Goal: Communication & Community: Connect with others

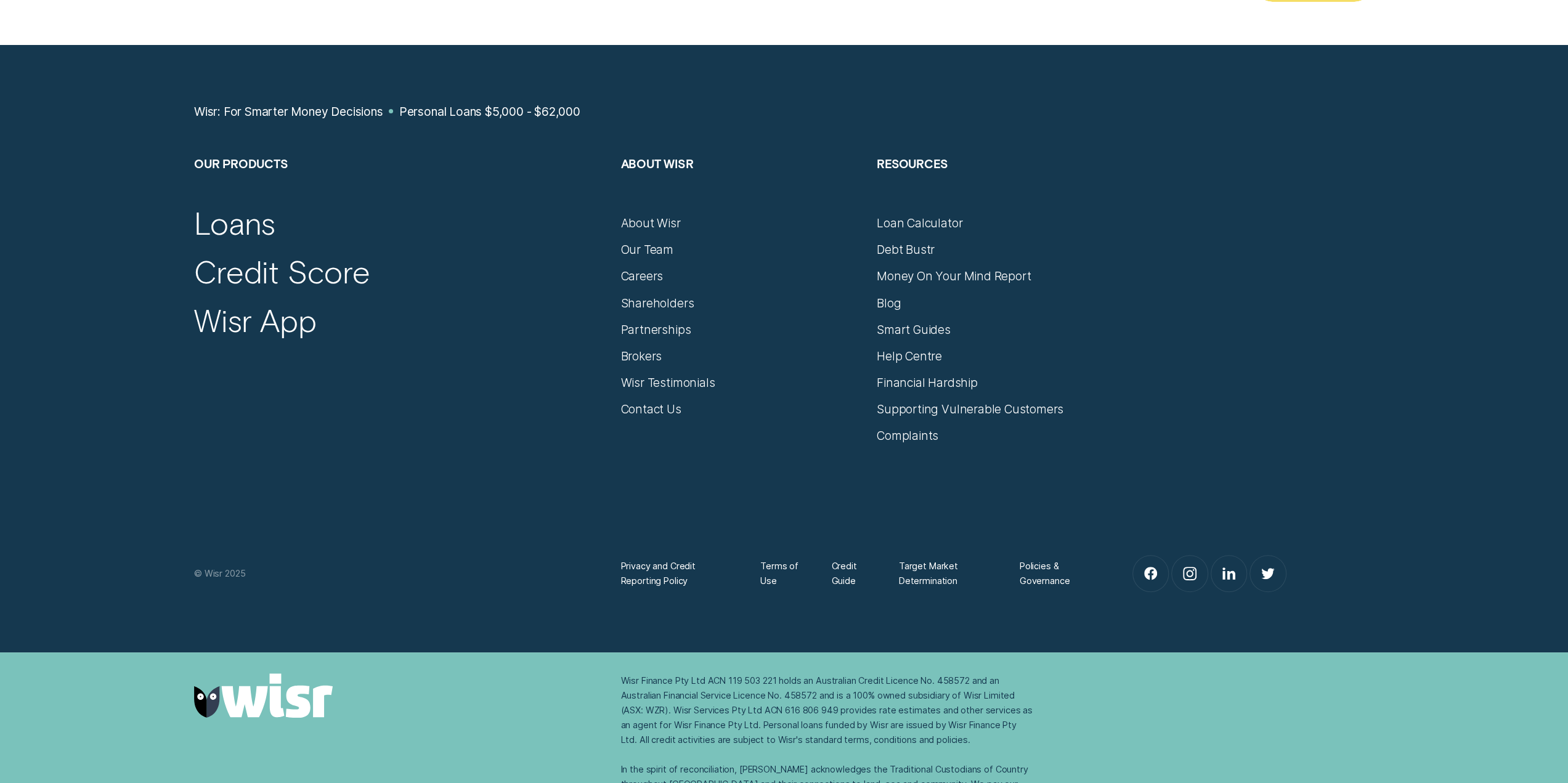
scroll to position [9484, 0]
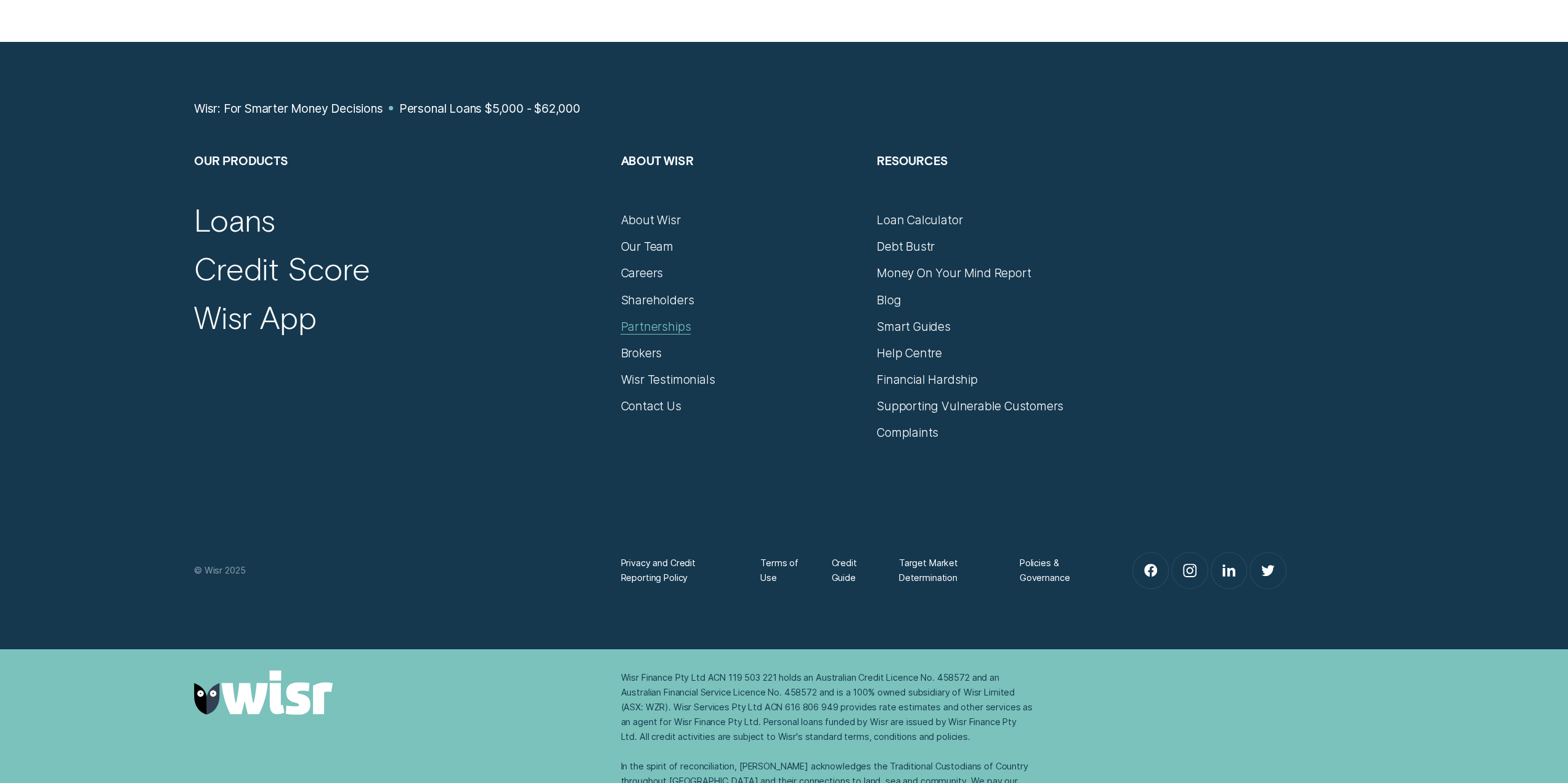
click at [675, 319] on div "Partnerships" at bounding box center [655, 326] width 70 height 14
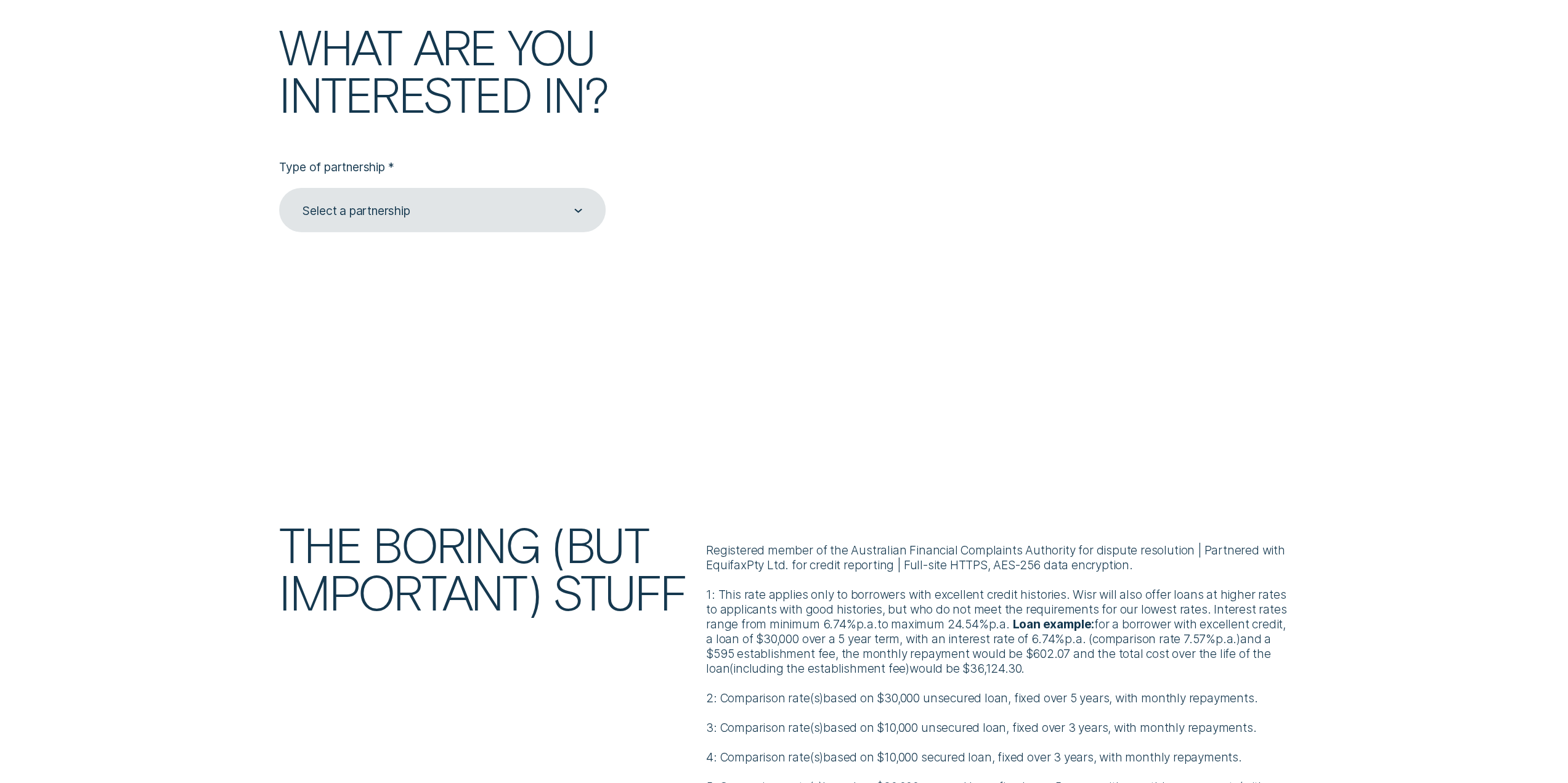
scroll to position [4003, 0]
click at [567, 216] on div "Select a partnership" at bounding box center [442, 209] width 281 height 16
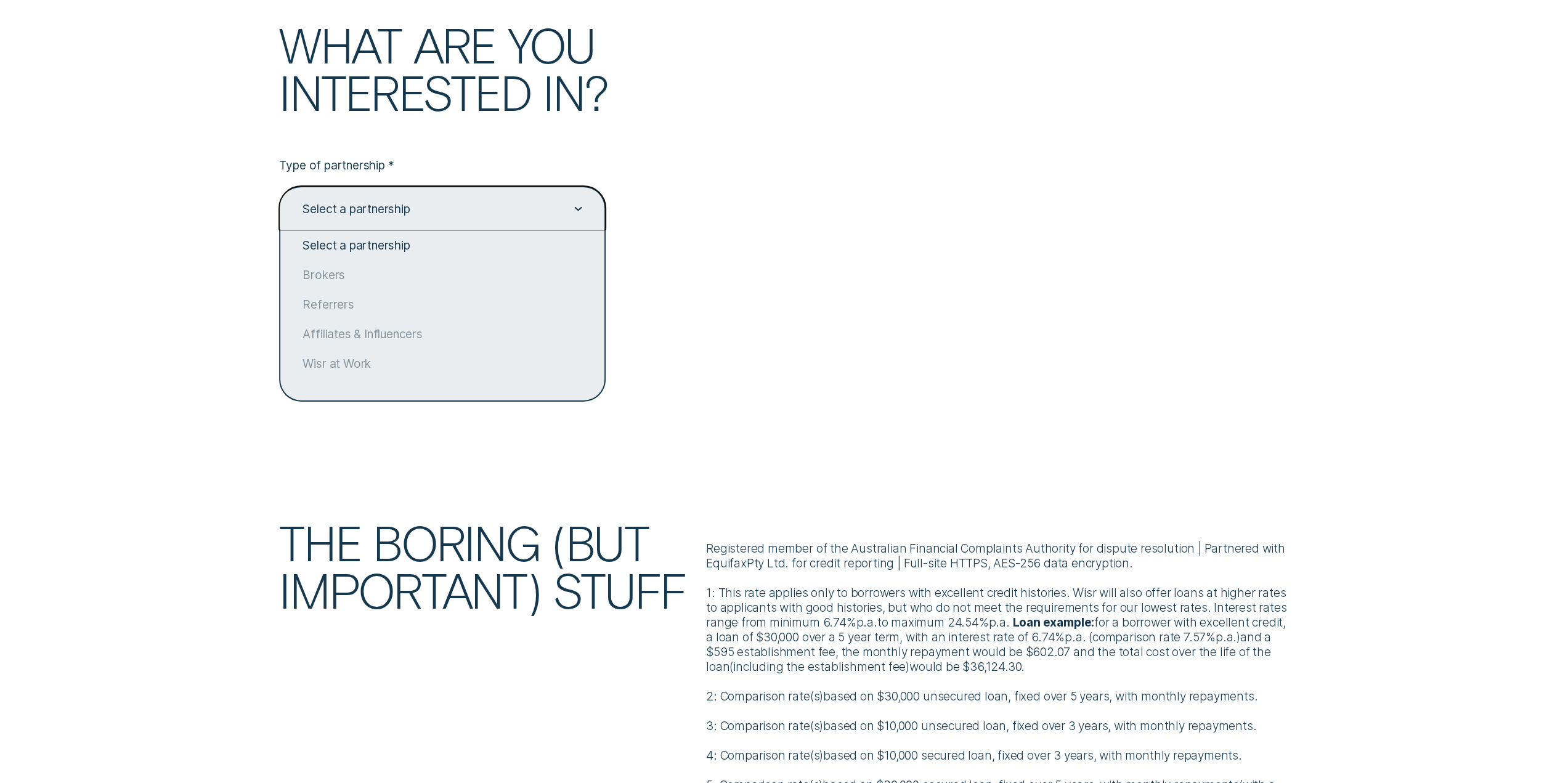
click at [710, 158] on div "What are you interested in?" at bounding box center [784, 89] width 1195 height 137
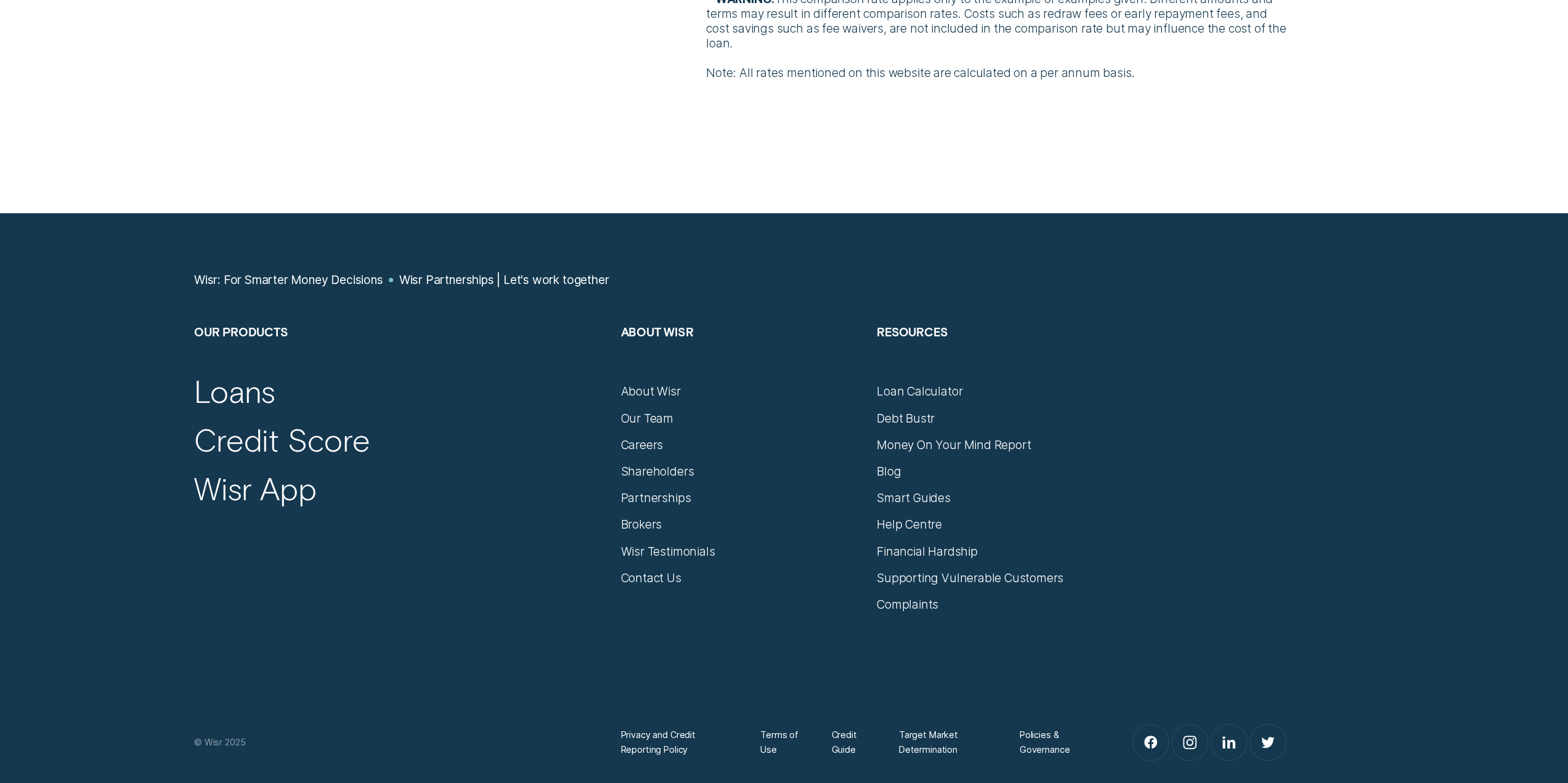
scroll to position [4865, 0]
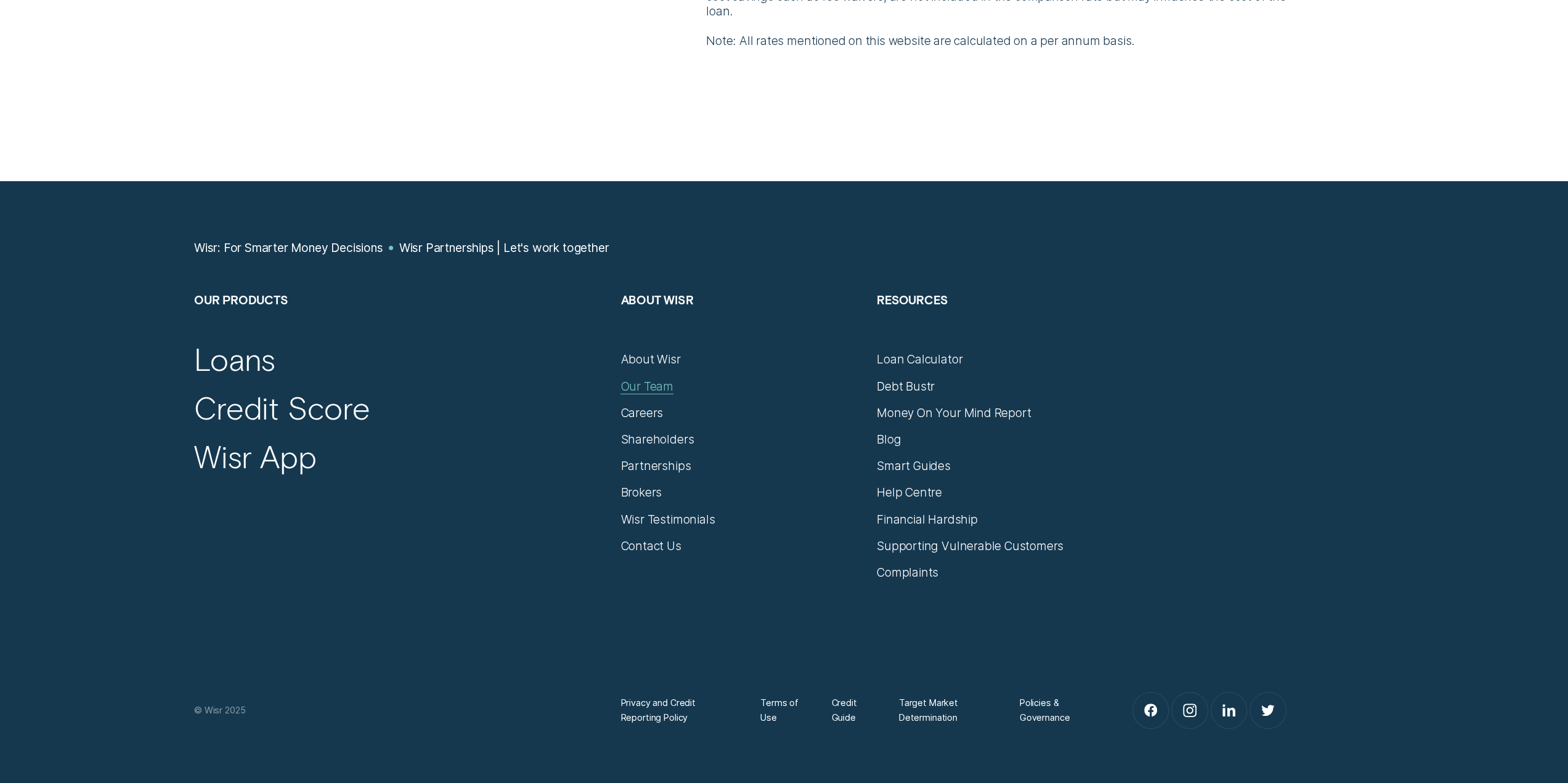
click at [665, 385] on div "Our Team" at bounding box center [646, 386] width 53 height 14
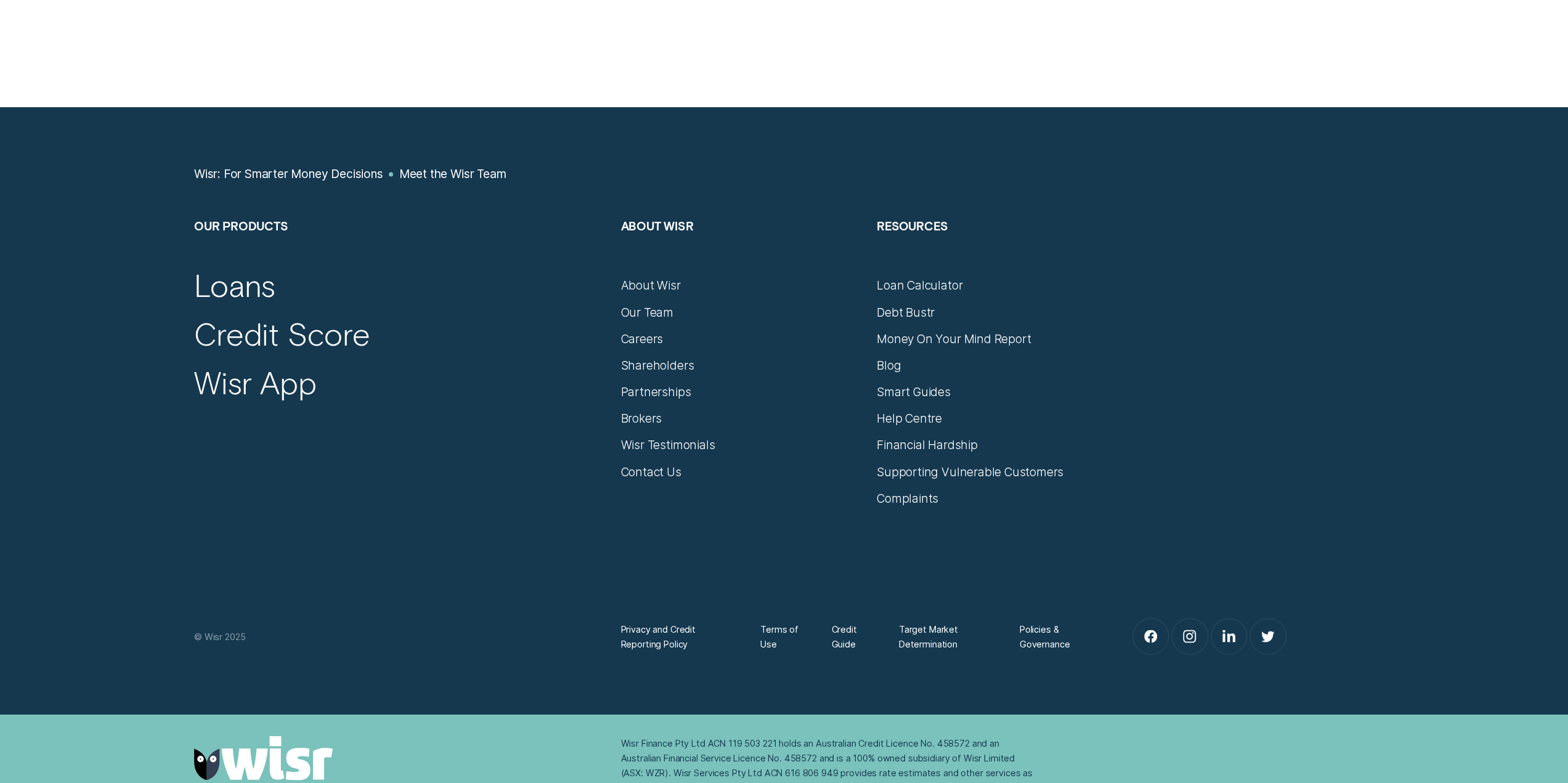
scroll to position [1786, 0]
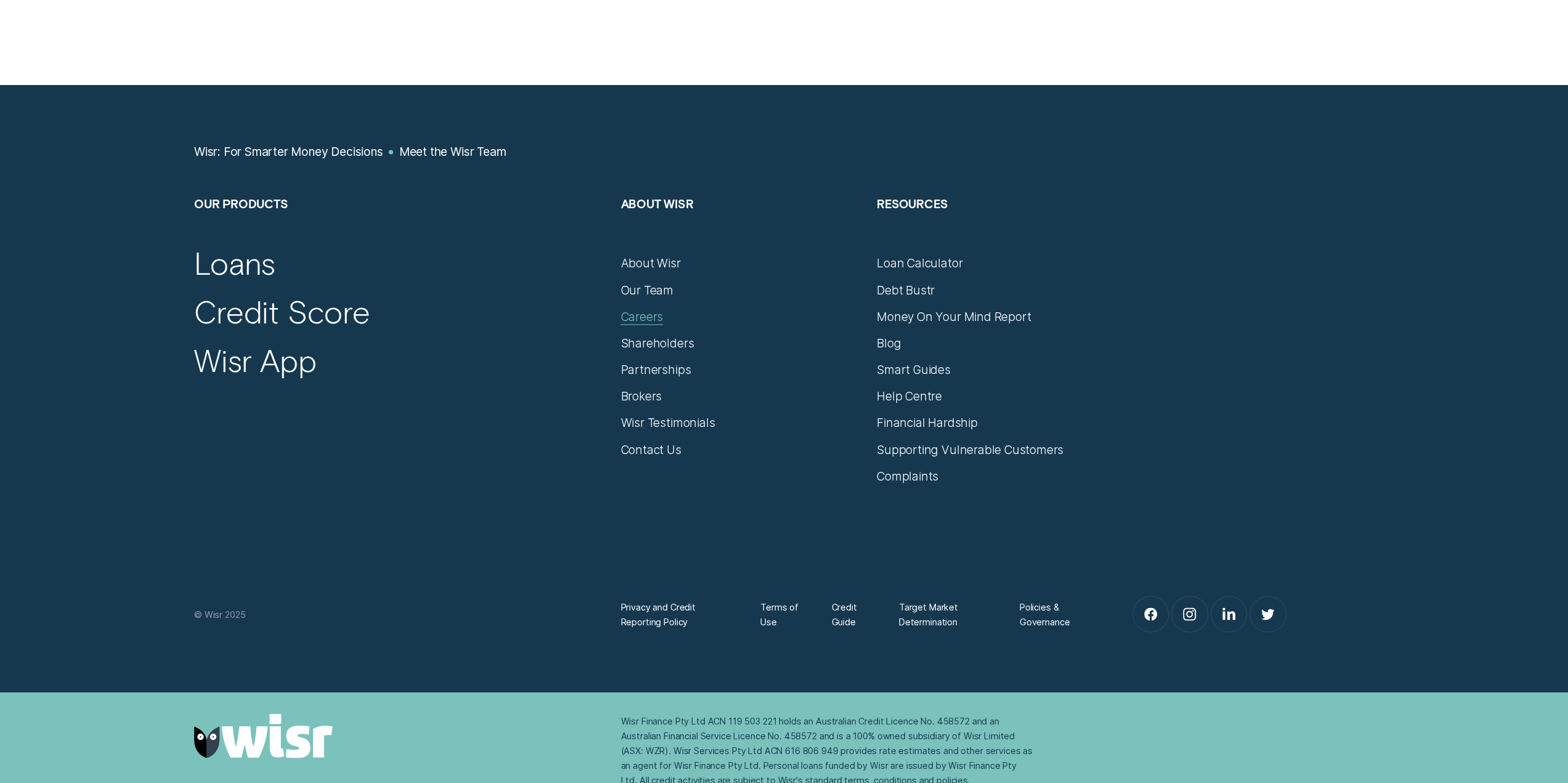
click at [640, 313] on div "Careers" at bounding box center [641, 316] width 43 height 14
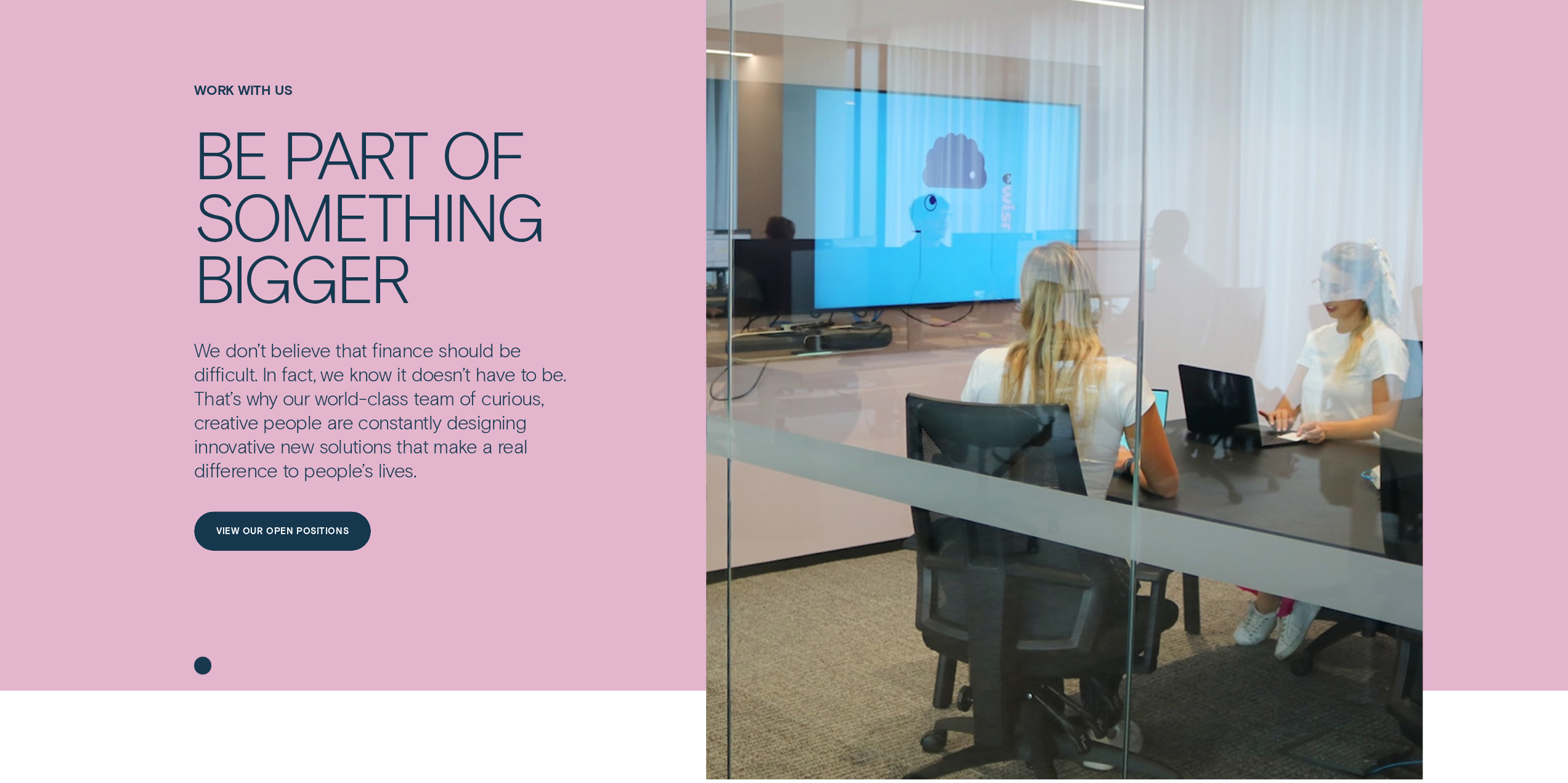
scroll to position [308, 0]
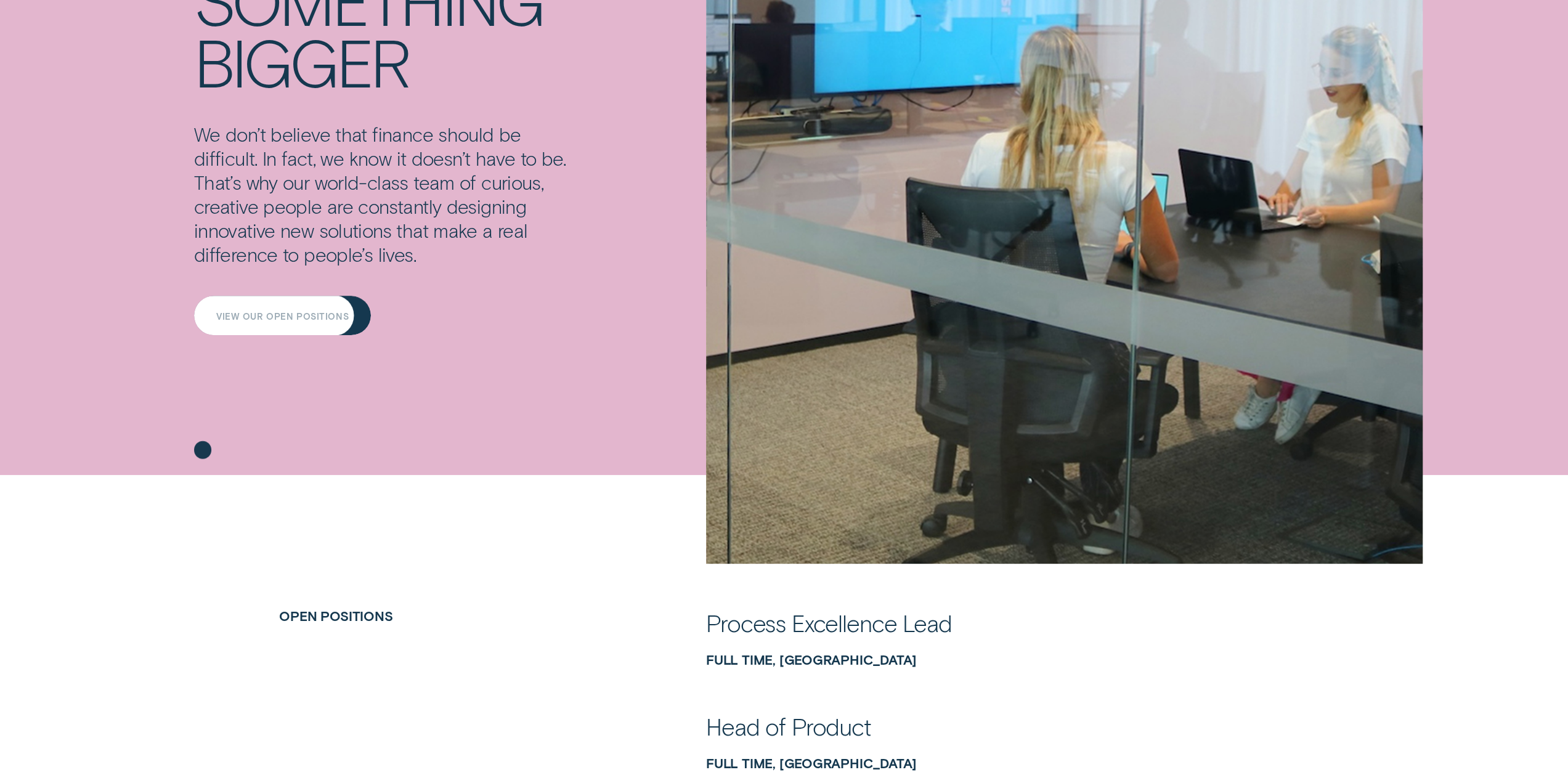
click at [334, 327] on div "View our open positions" at bounding box center [282, 315] width 177 height 40
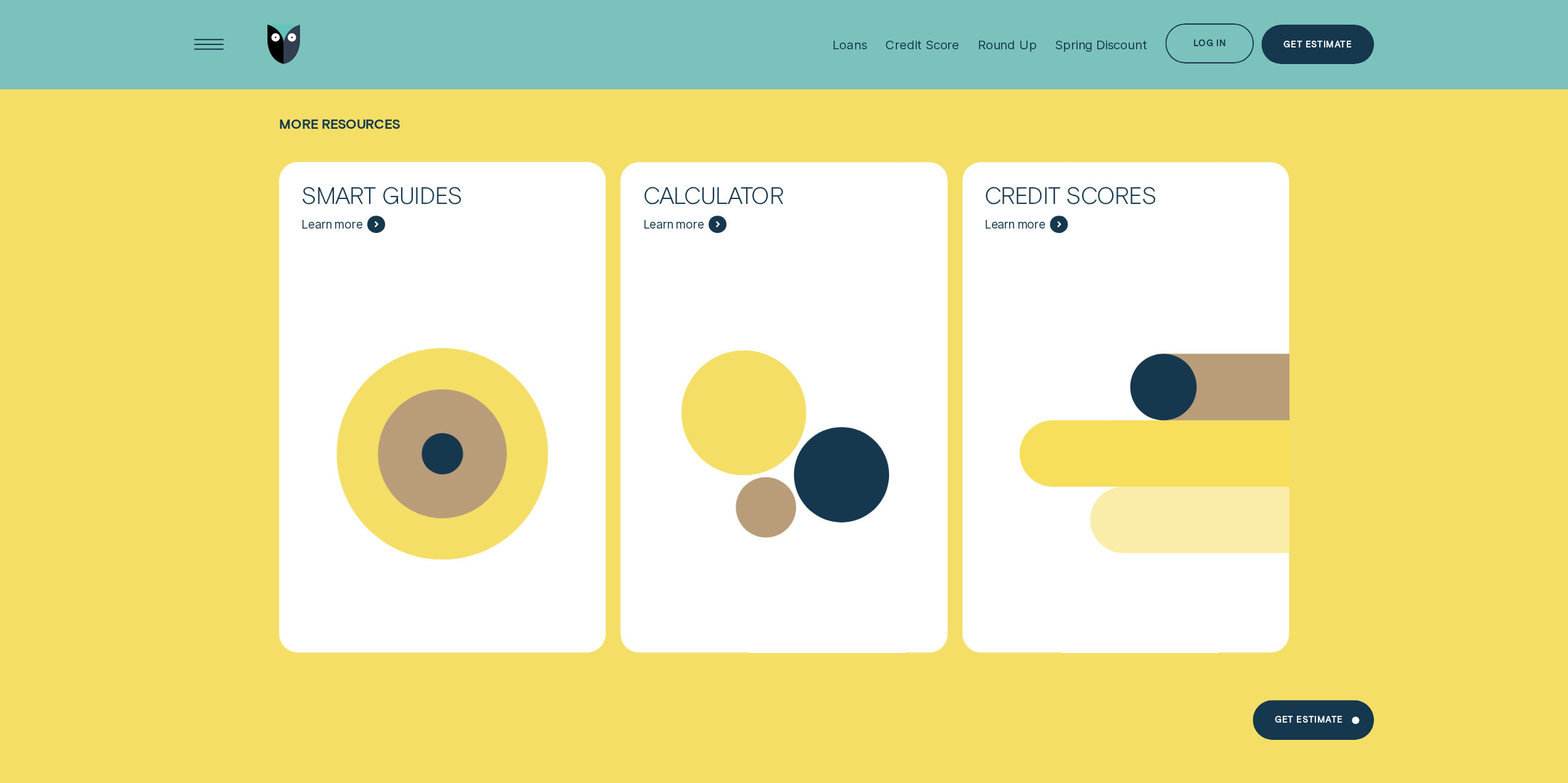
scroll to position [9791, 0]
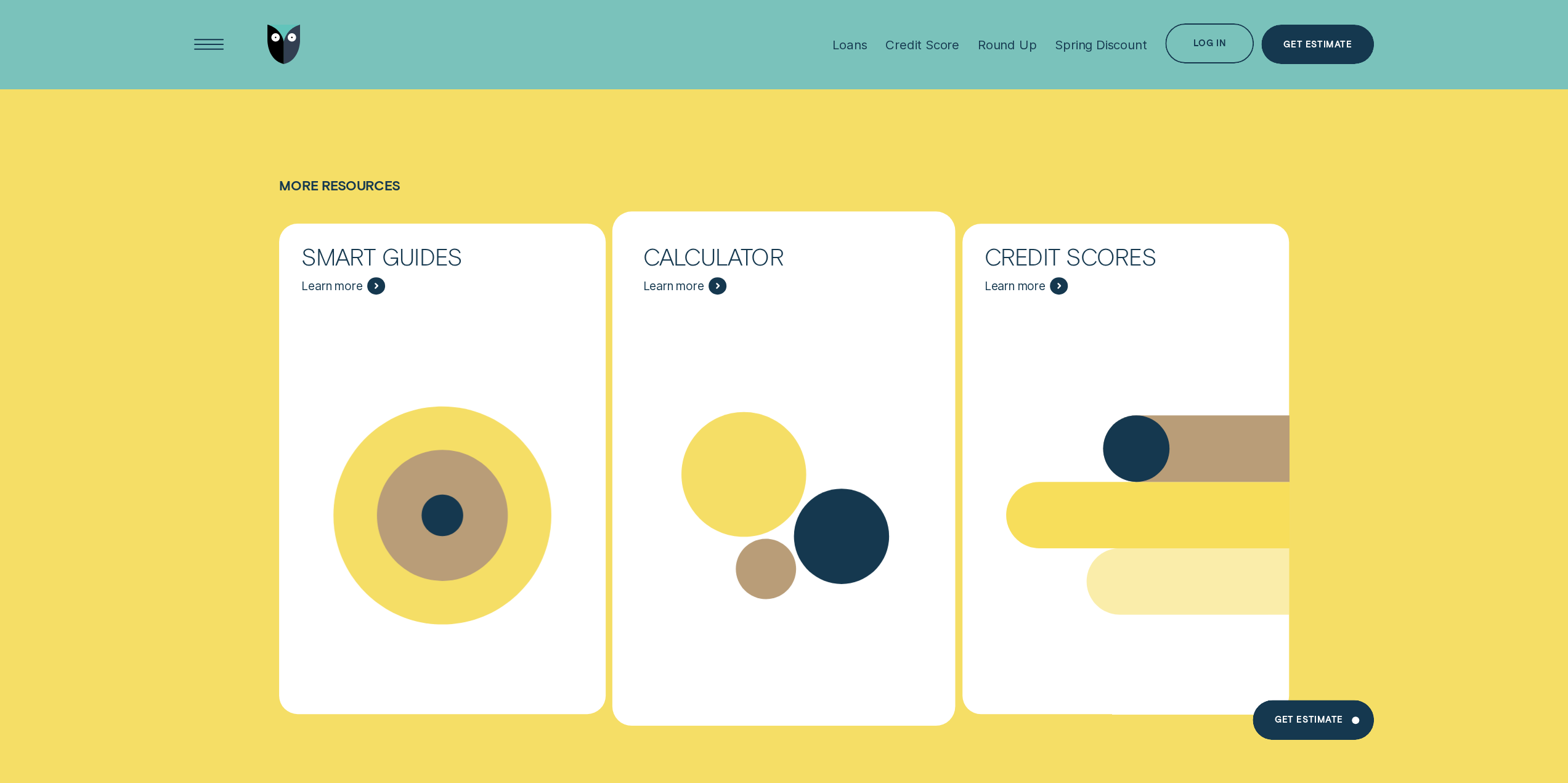
click at [845, 384] on icon "Calculator - Learn more" at bounding box center [783, 515] width 343 height 262
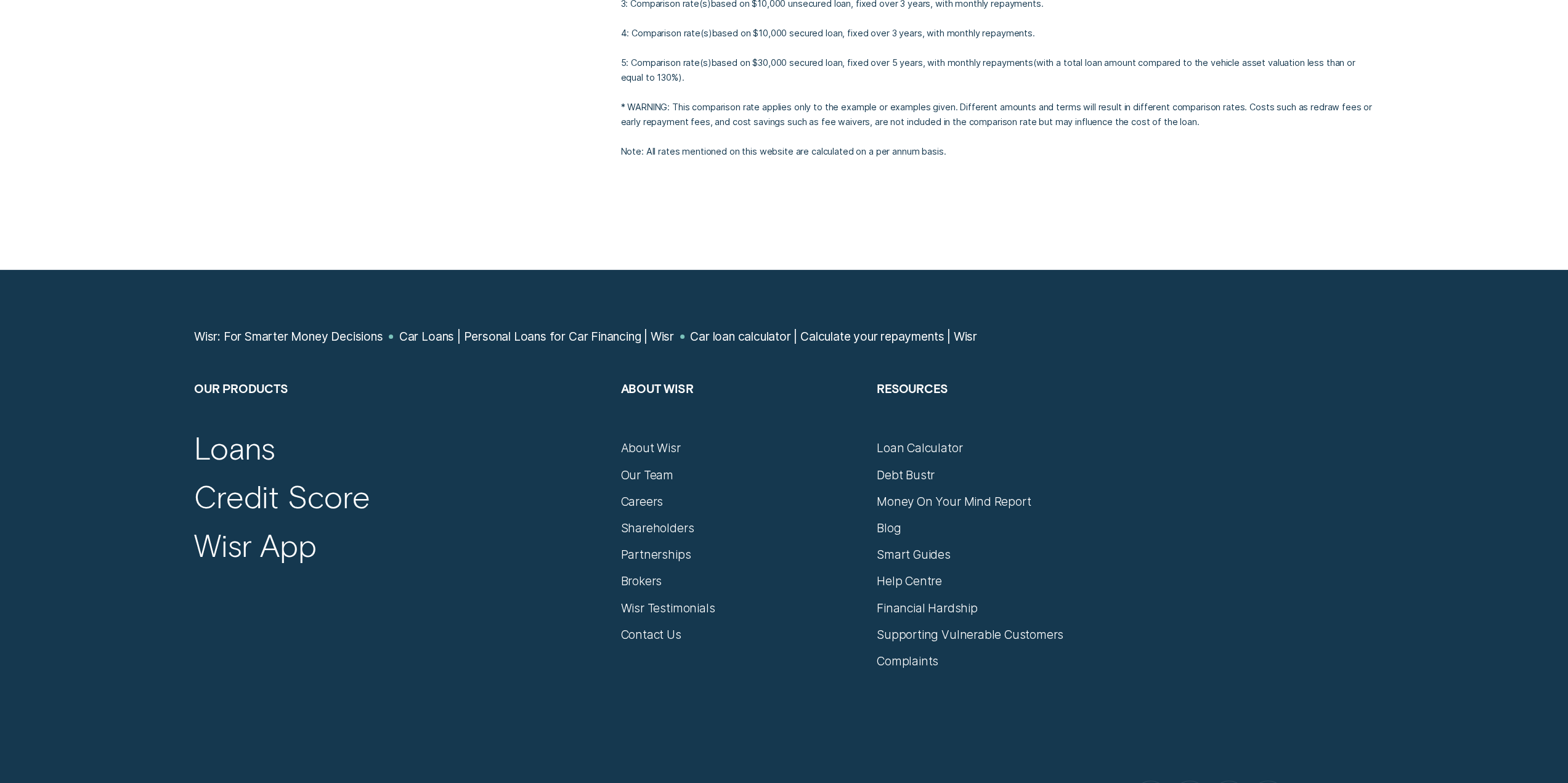
scroll to position [4926, 0]
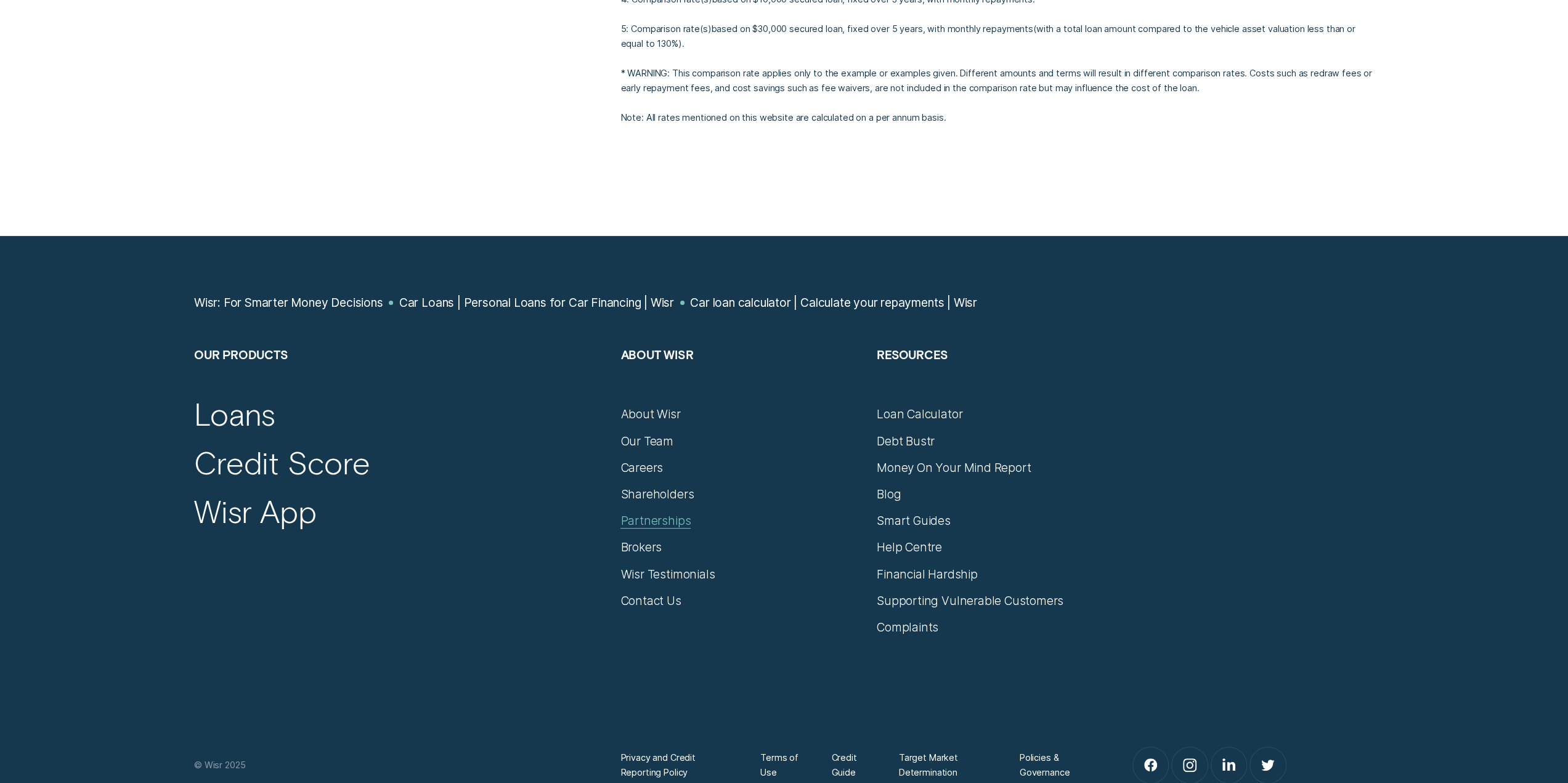
click at [662, 513] on div "Partnerships" at bounding box center [655, 520] width 70 height 14
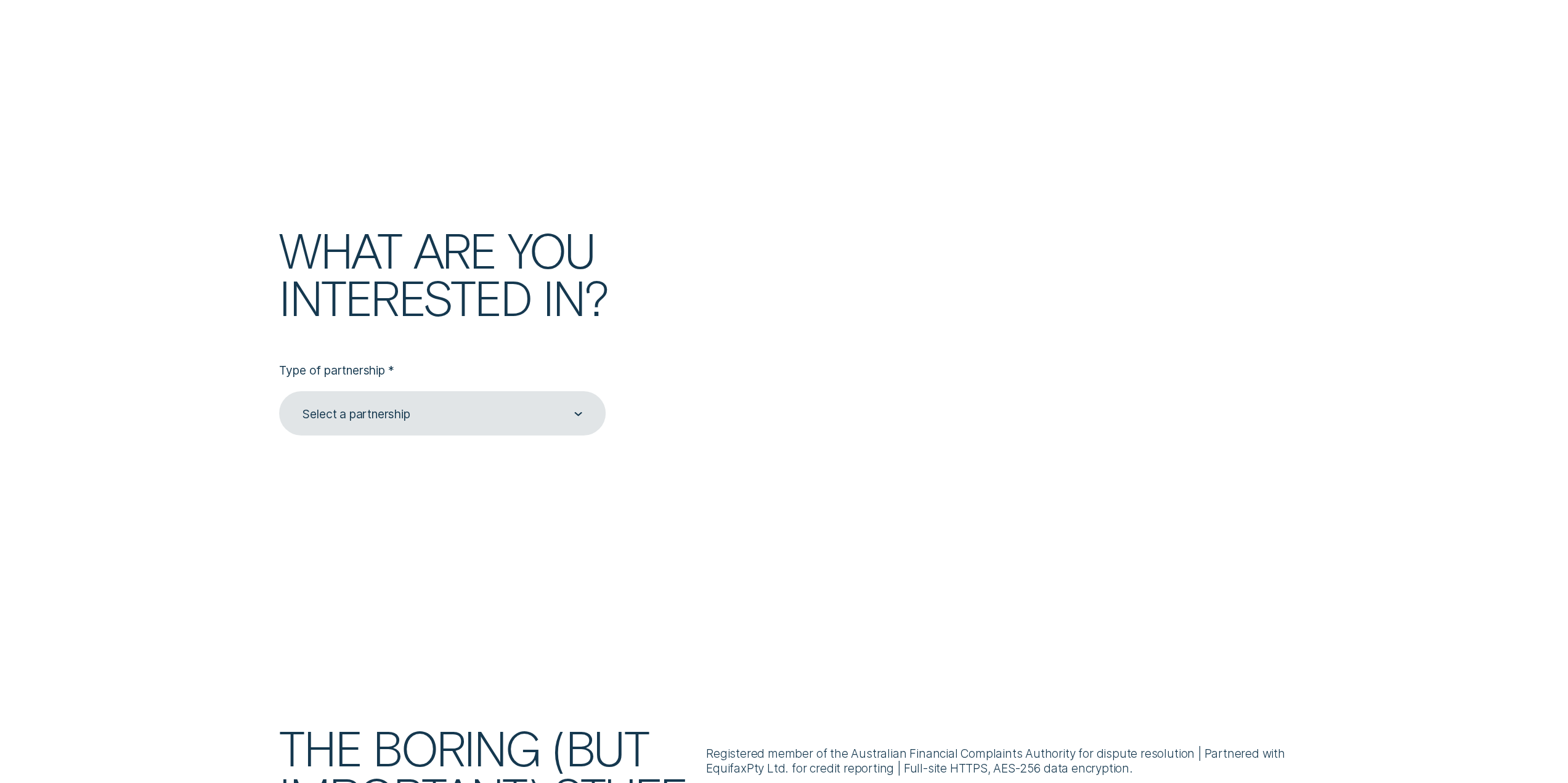
scroll to position [3941, 0]
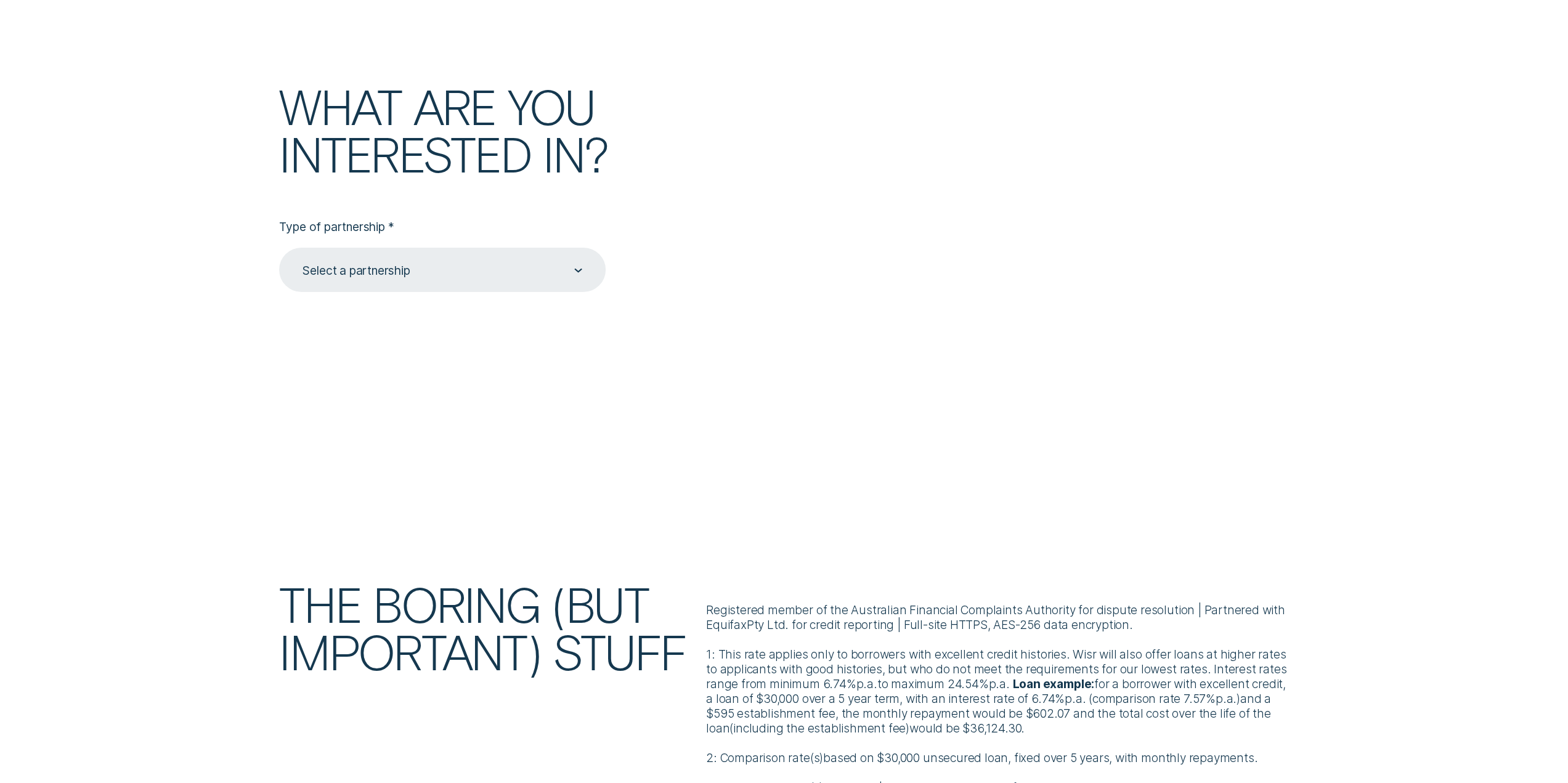
click at [483, 278] on div "Select a partnership" at bounding box center [442, 270] width 281 height 16
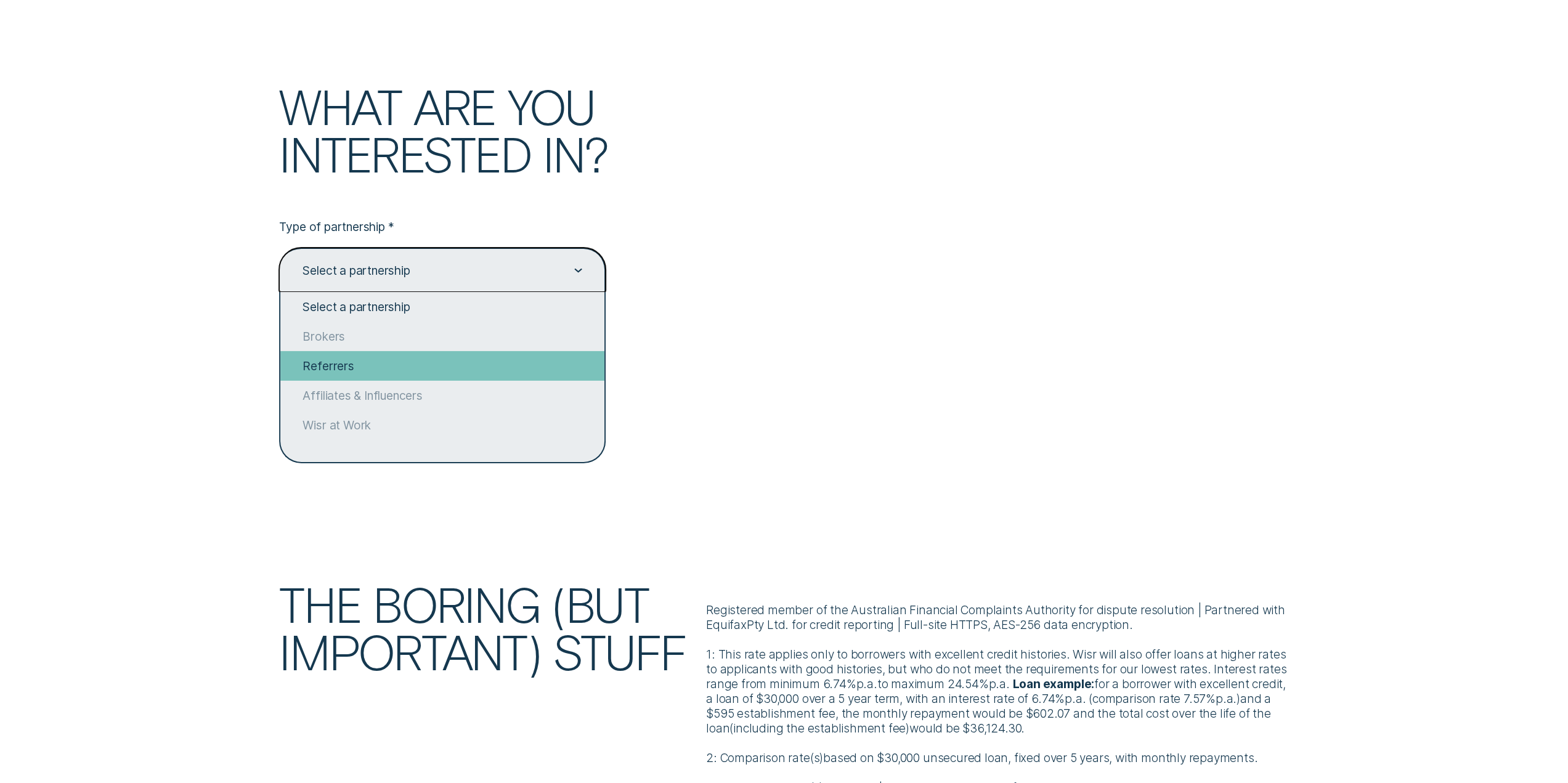
click at [329, 378] on div "Referrers" at bounding box center [442, 365] width 324 height 30
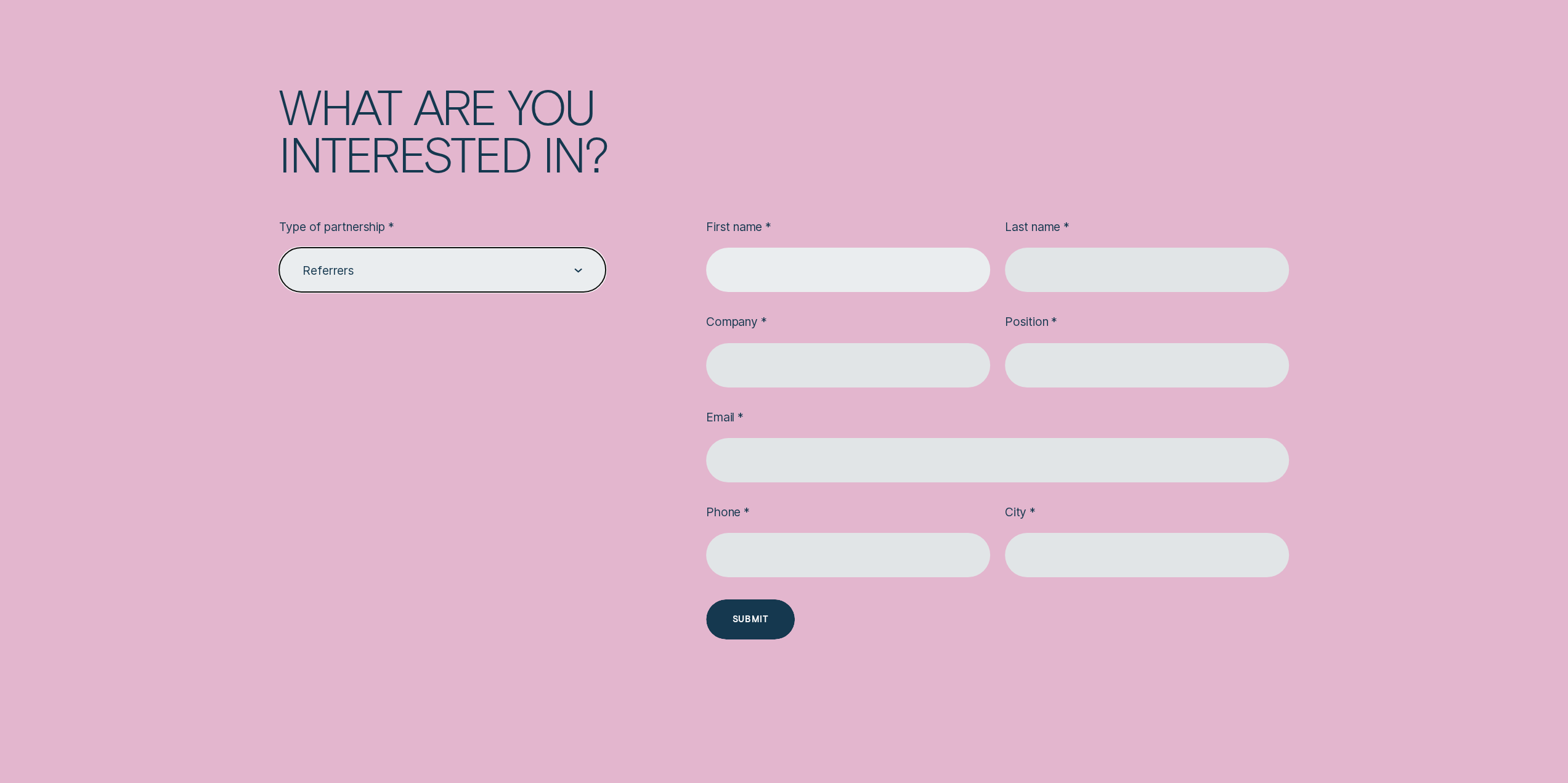
click at [824, 284] on input "Contact us form" at bounding box center [848, 269] width 284 height 44
type input "Alena"
type input "[PERSON_NAME]"
type input "[EMAIL_ADDRESS][DOMAIN_NAME]"
type input "0406785685"
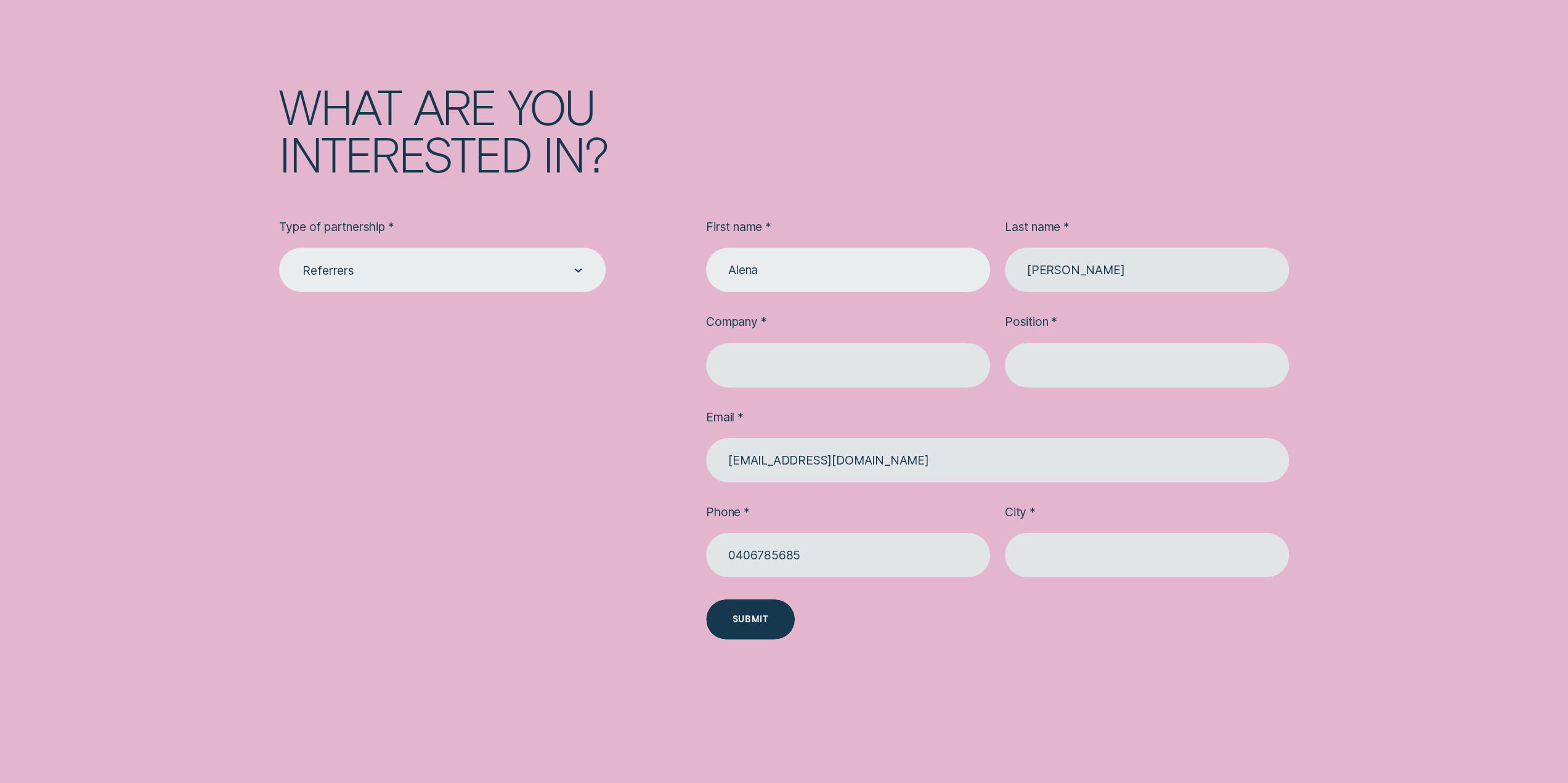
type input "Lilyfield"
click at [902, 412] on ul "First name * [PERSON_NAME] Last name * [PERSON_NAME] Company * Position * Email…" at bounding box center [997, 409] width 583 height 380
click at [879, 388] on input "Contact us form" at bounding box center [848, 365] width 284 height 44
type input "Stella Insurance"
click at [1076, 376] on input "Contact us form" at bounding box center [1146, 365] width 284 height 44
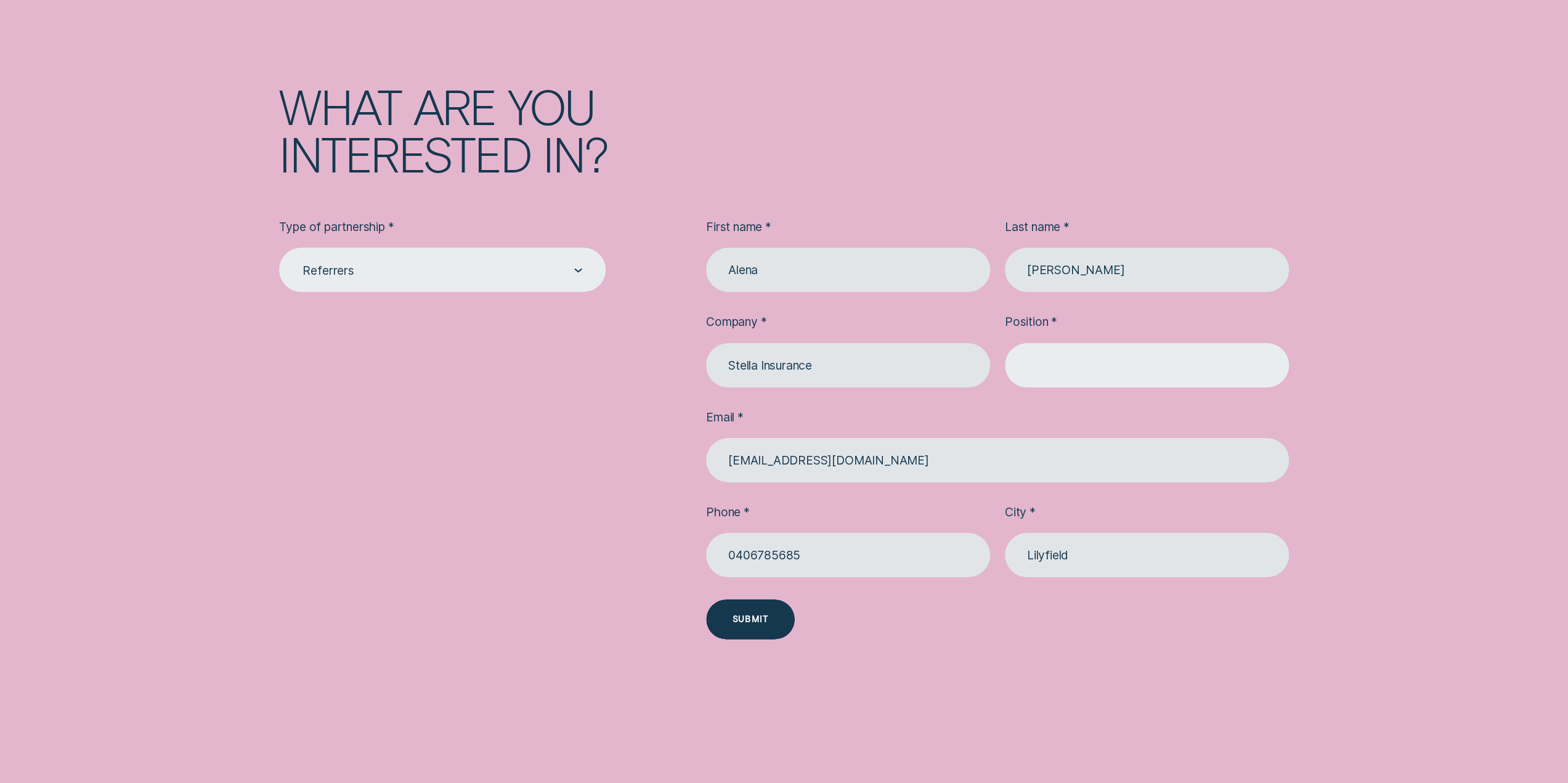
click at [1076, 376] on input "Contact us form" at bounding box center [1146, 365] width 284 height 44
type input "Head of Growth"
type input "[PERSON_NAME][EMAIL_ADDRESS][DOMAIN_NAME]"
click at [845, 599] on ul "First name * [PERSON_NAME] Last name * Goryunova Company * Stella Insurance Pos…" at bounding box center [997, 409] width 583 height 380
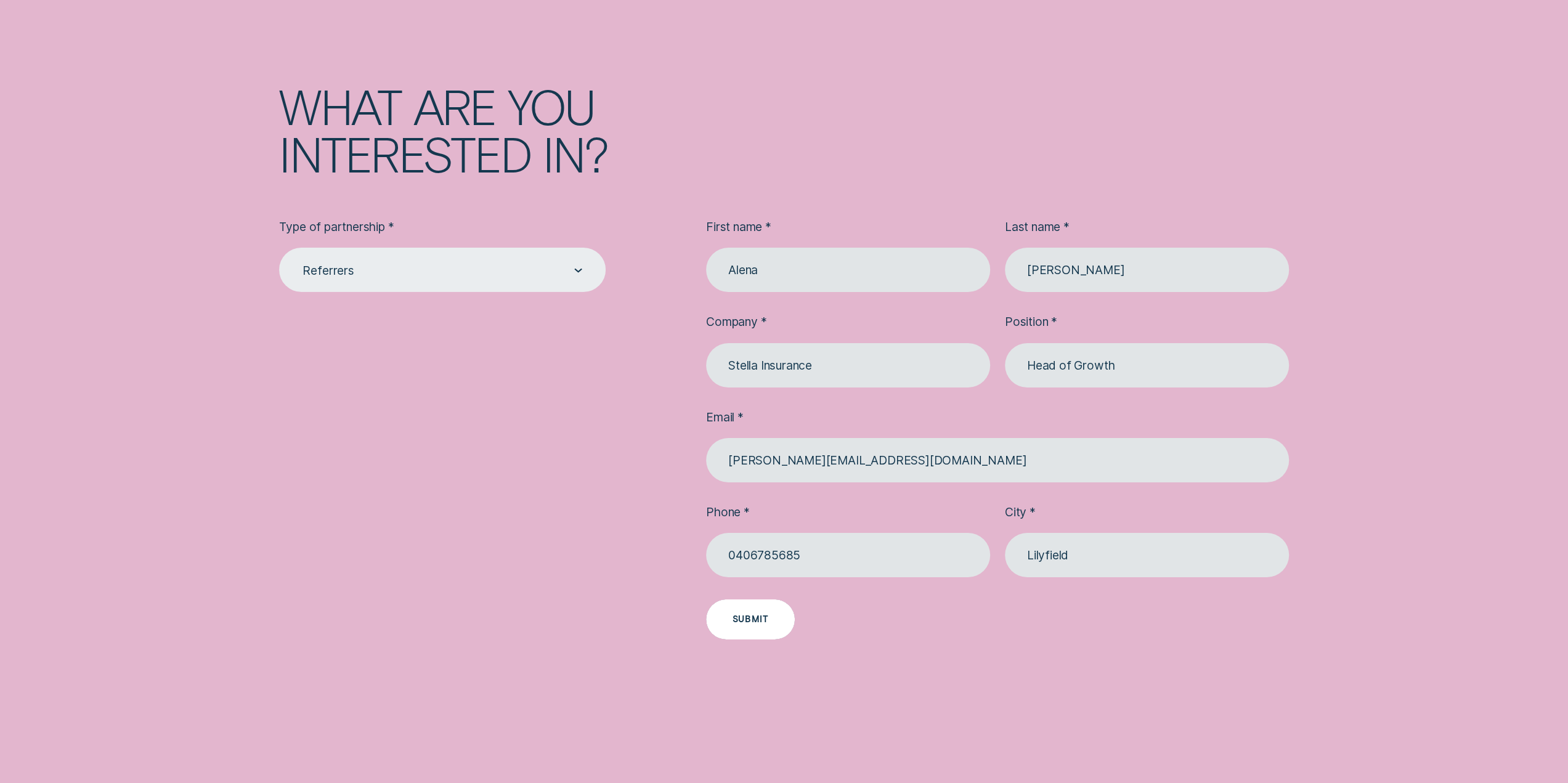
click at [743, 623] on div "Submit" at bounding box center [750, 619] width 36 height 8
